Goal: Information Seeking & Learning: Check status

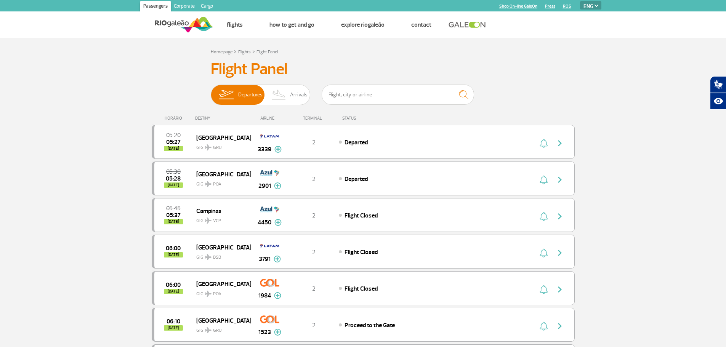
select select "en"
click at [294, 91] on span "Arrivals" at bounding box center [299, 95] width 18 height 20
click at [211, 91] on input "Departures Arrivals" at bounding box center [211, 91] width 0 height 0
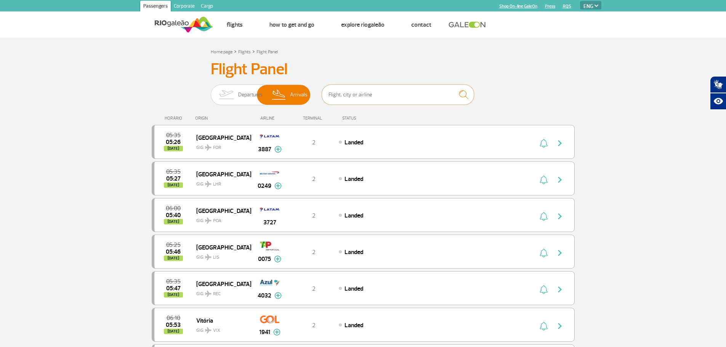
click at [357, 96] on input "text" at bounding box center [398, 95] width 152 height 20
type input "[GEOGRAPHIC_DATA]"
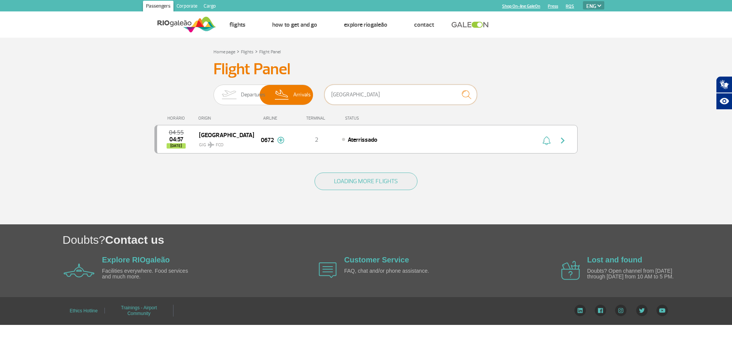
drag, startPoint x: 371, startPoint y: 97, endPoint x: 322, endPoint y: 100, distance: 49.6
click at [322, 100] on div "Departures Arrivals [GEOGRAPHIC_DATA]" at bounding box center [365, 96] width 305 height 23
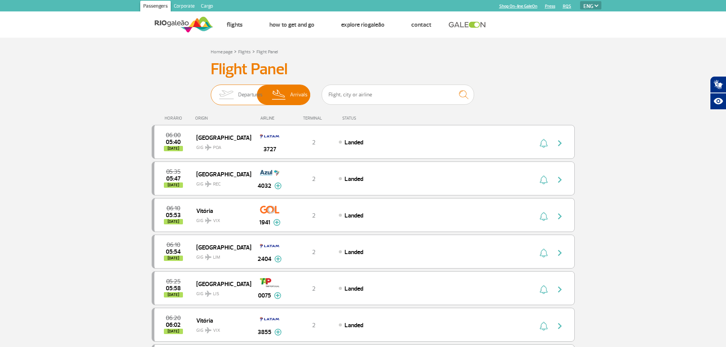
click at [229, 95] on img at bounding box center [226, 95] width 24 height 20
click at [211, 91] on input "Departures Arrivals" at bounding box center [211, 91] width 0 height 0
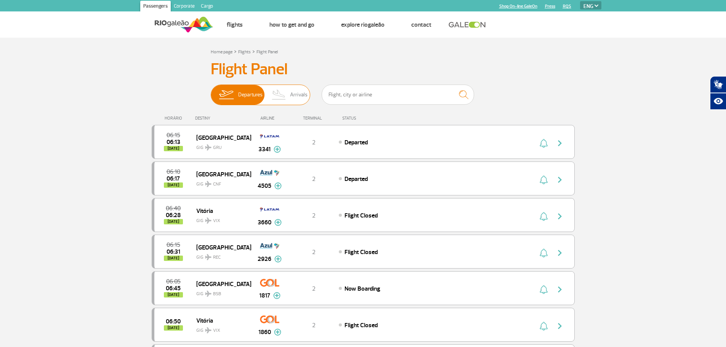
click at [286, 96] on img at bounding box center [279, 95] width 22 height 20
click at [211, 91] on input "Departures Arrivals" at bounding box center [211, 91] width 0 height 0
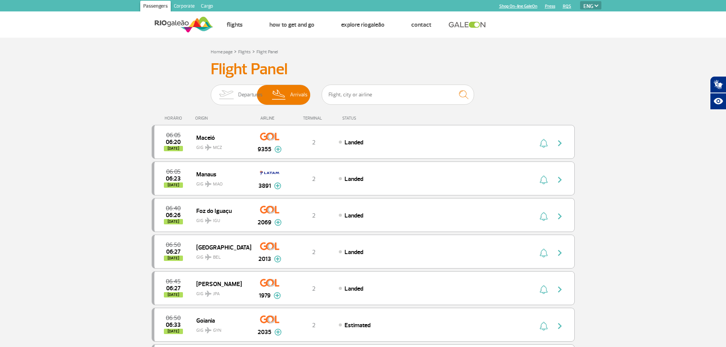
drag, startPoint x: 286, startPoint y: 96, endPoint x: 48, endPoint y: 164, distance: 247.8
click at [238, 96] on span "Departures" at bounding box center [250, 95] width 24 height 20
click at [211, 91] on input "Departures Arrivals" at bounding box center [211, 91] width 0 height 0
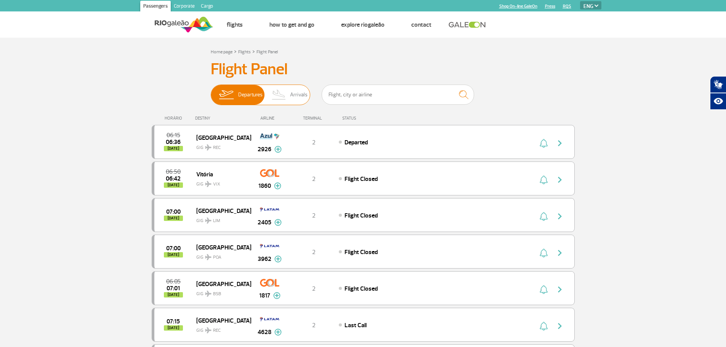
click at [297, 98] on span "Arrivals" at bounding box center [299, 95] width 18 height 20
click at [211, 91] on input "Departures Arrivals" at bounding box center [211, 91] width 0 height 0
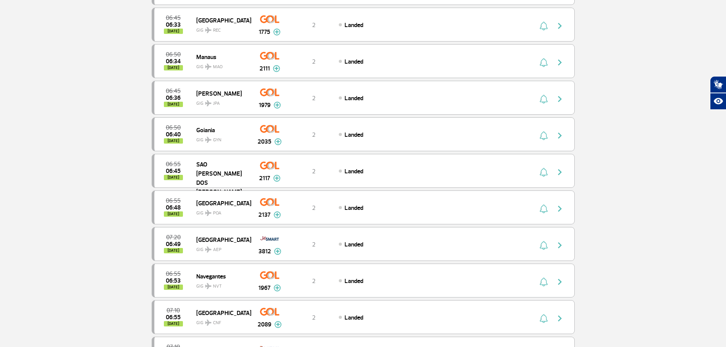
scroll to position [38, 0]
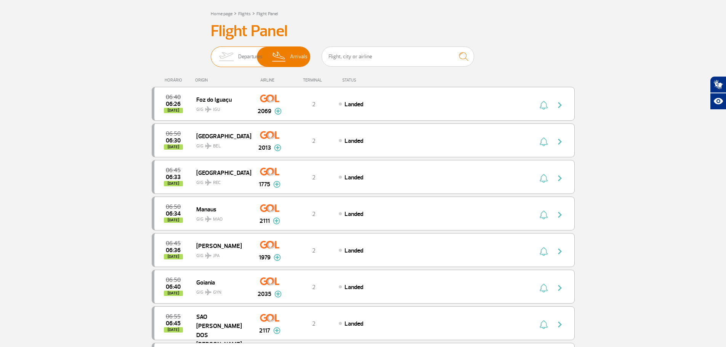
click at [231, 61] on img at bounding box center [226, 57] width 24 height 20
click at [211, 53] on input "Departures Arrivals" at bounding box center [211, 53] width 0 height 0
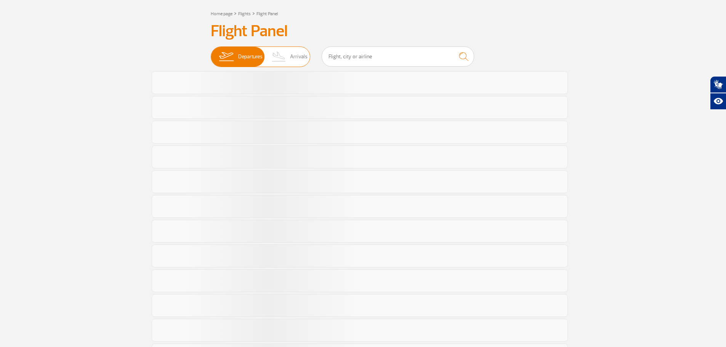
click at [295, 53] on span "Arrivals" at bounding box center [299, 57] width 18 height 20
click at [211, 53] on input "Departures Arrivals" at bounding box center [211, 53] width 0 height 0
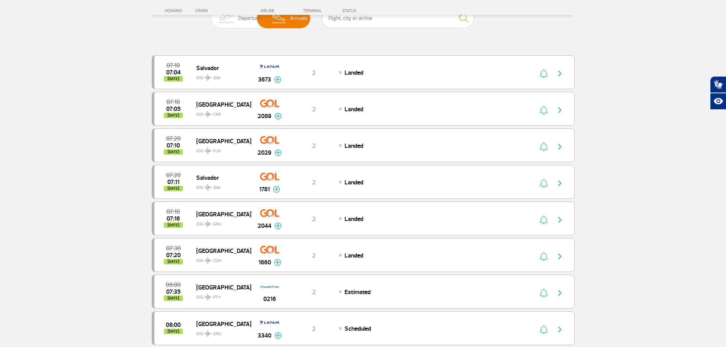
scroll to position [76, 0]
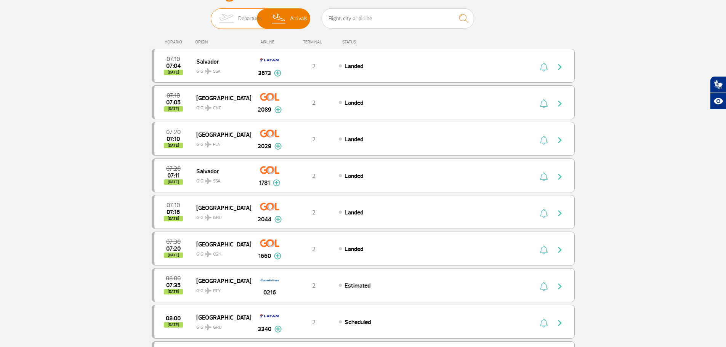
click at [239, 17] on span "Departures" at bounding box center [250, 19] width 24 height 20
click at [211, 15] on input "Departures Arrivals" at bounding box center [211, 15] width 0 height 0
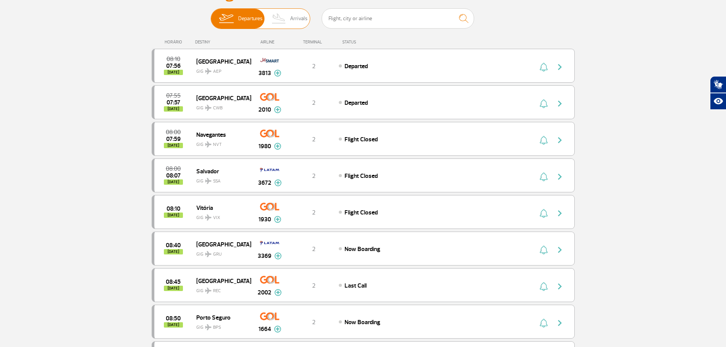
click at [289, 21] on img at bounding box center [279, 19] width 22 height 20
click at [211, 15] on input "Departures Arrivals" at bounding box center [211, 15] width 0 height 0
